Goal: Information Seeking & Learning: Learn about a topic

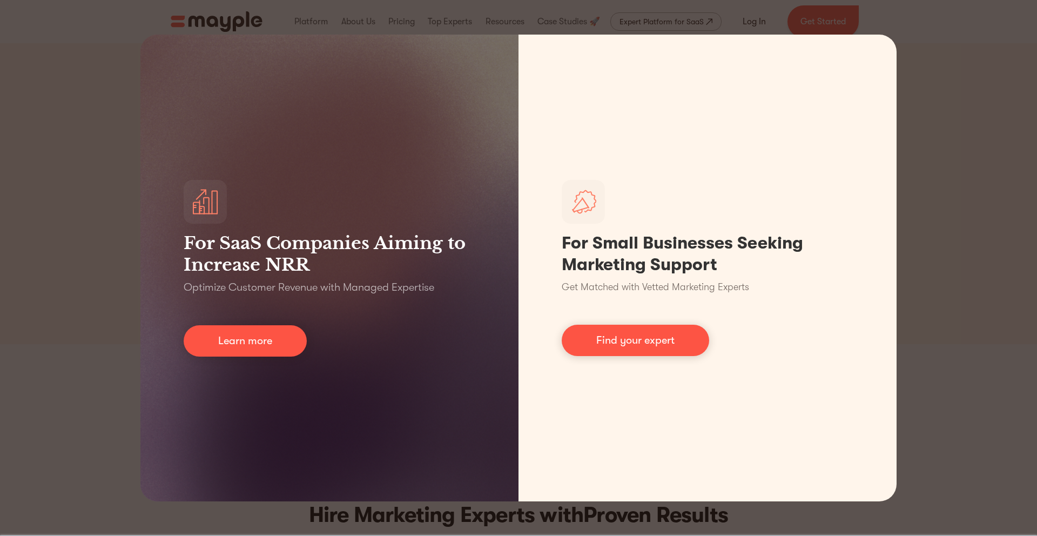
click at [980, 248] on div "For SaaS Companies Aiming to Increase NRR Optimize Customer Revenue with Manage…" at bounding box center [518, 268] width 1037 height 536
click at [251, 527] on div "For SaaS Companies Aiming to Increase NRR Optimize Customer Revenue with Manage…" at bounding box center [518, 268] width 1037 height 536
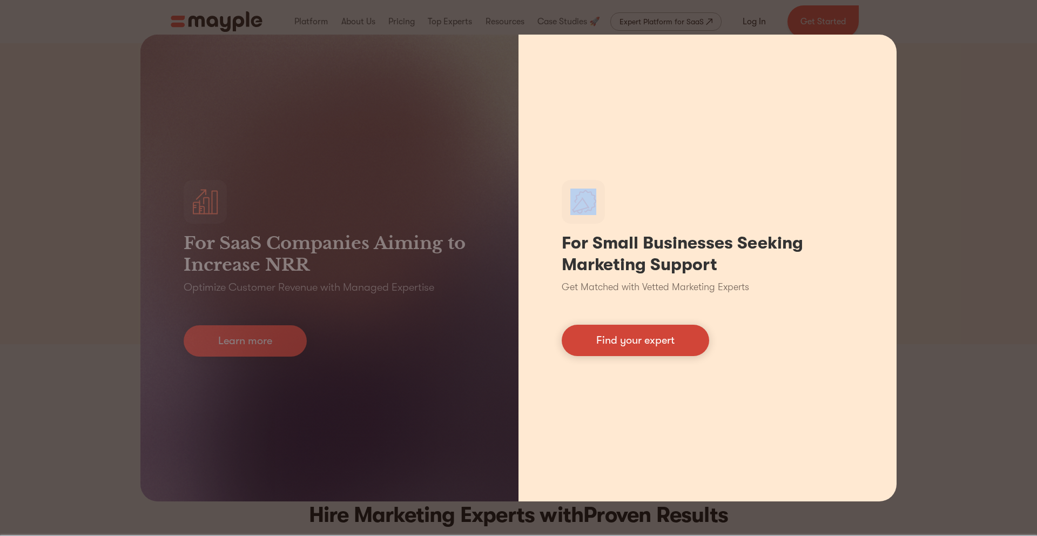
click at [641, 334] on link "Find your expert" at bounding box center [635, 340] width 147 height 31
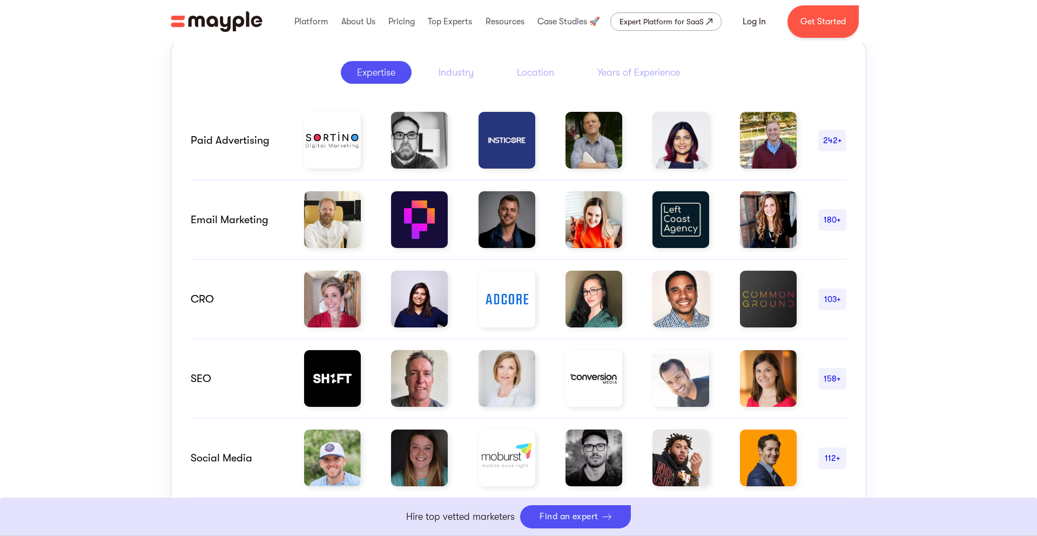
click at [85, 191] on div "Hire Marketing Experts with Proven Results The challenge of assessing marketers…" at bounding box center [518, 275] width 1037 height 802
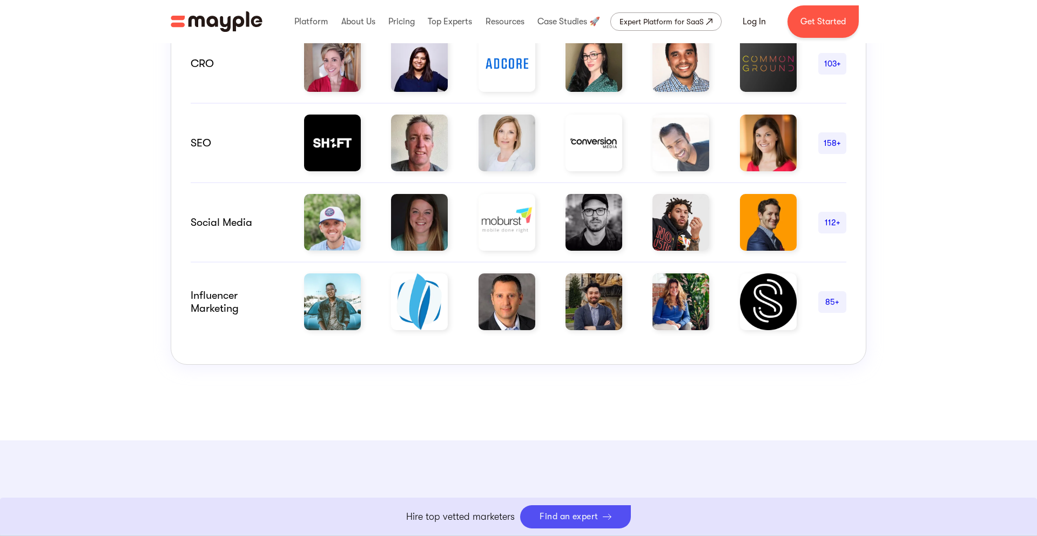
scroll to position [827, 0]
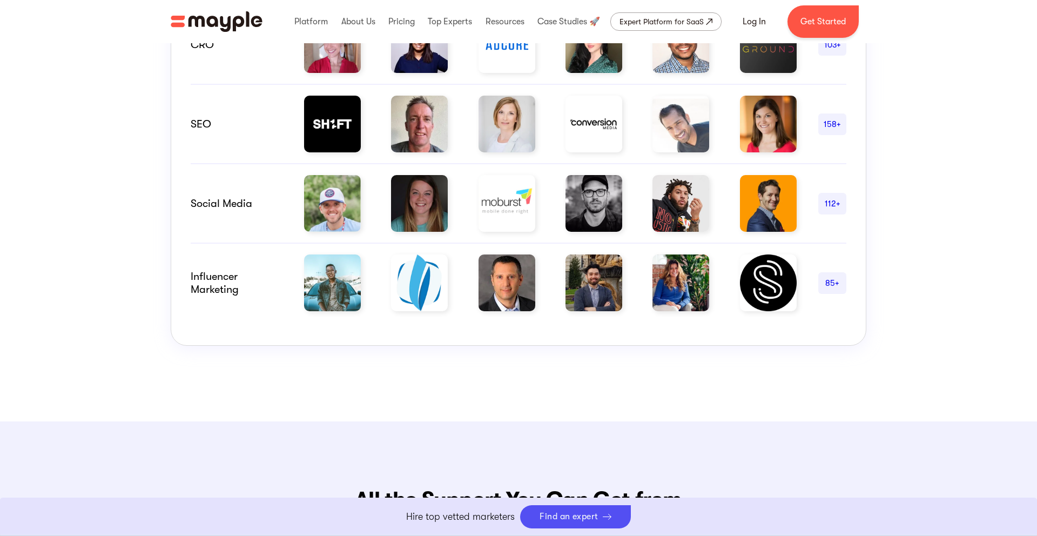
click at [338, 140] on img at bounding box center [332, 124] width 57 height 57
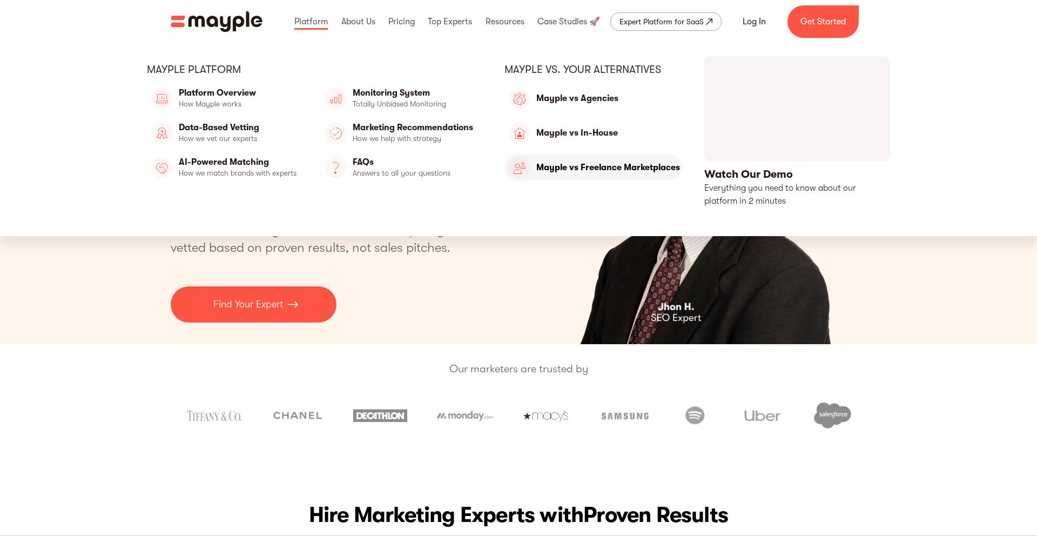
click at [597, 167] on link "Mayple vs Freelance Marketplaces" at bounding box center [594, 168] width 178 height 26
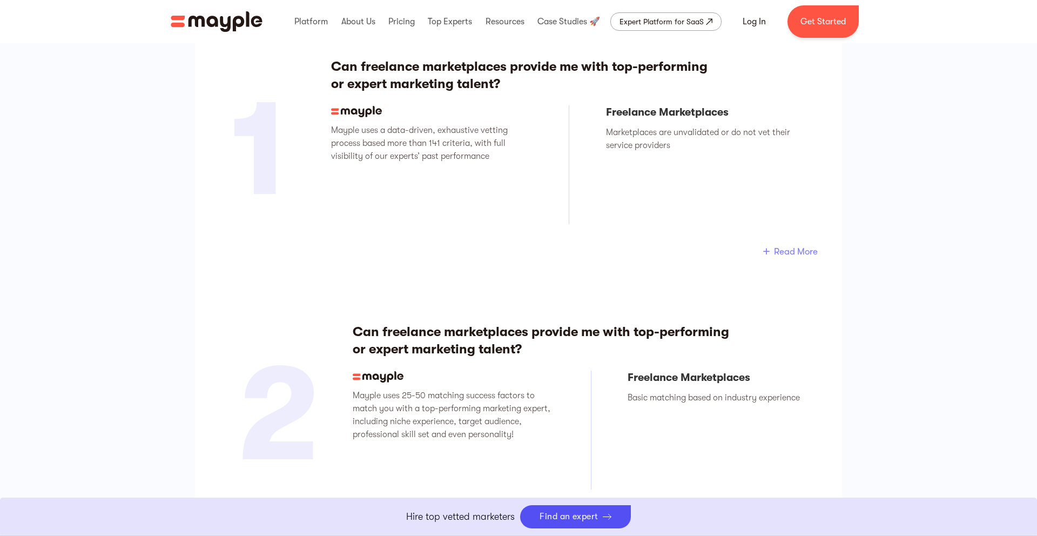
scroll to position [1676, 0]
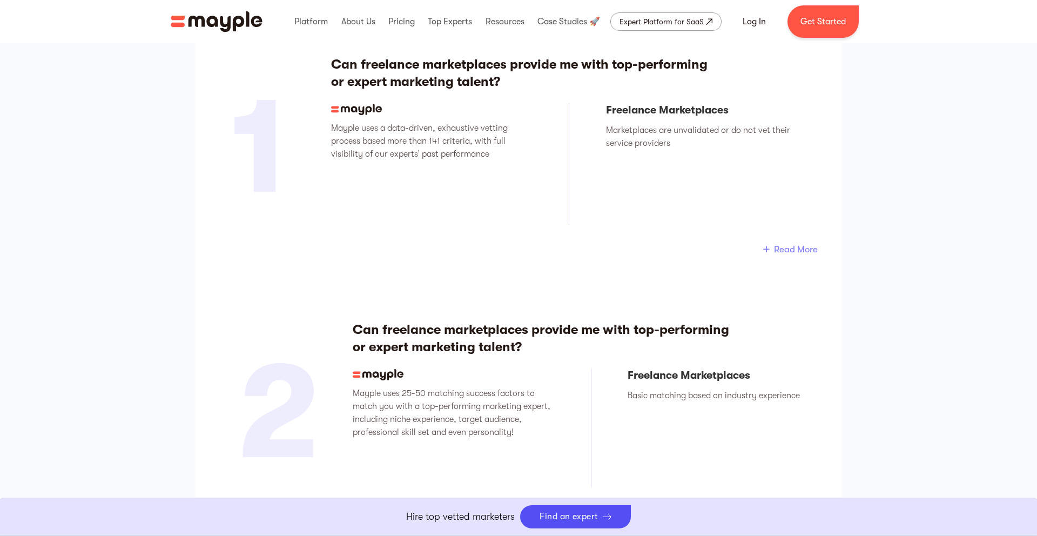
click at [493, 516] on p "Hire top vetted marketers" at bounding box center [460, 516] width 109 height 15
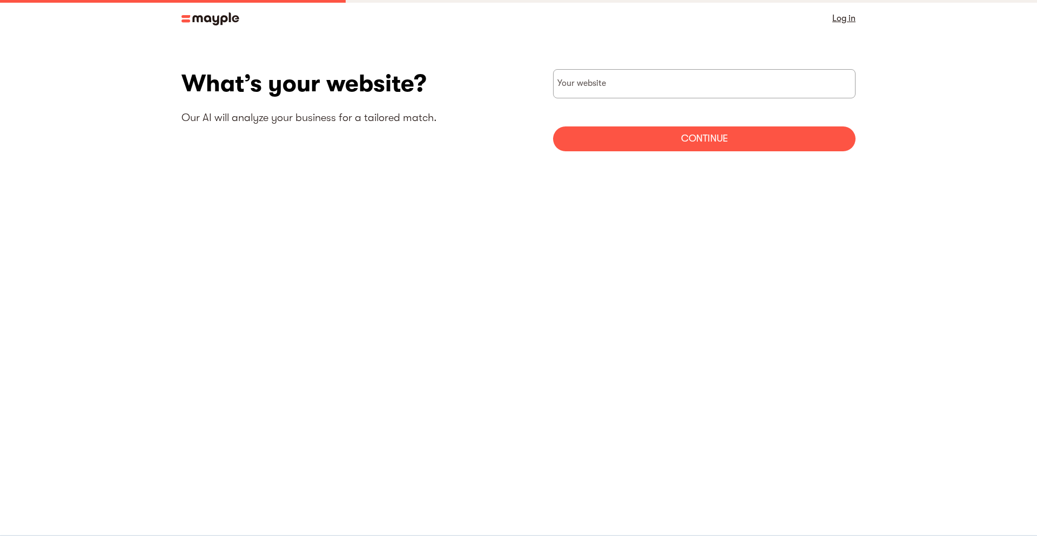
click at [192, 22] on img at bounding box center [211, 18] width 58 height 13
